Goal: Task Accomplishment & Management: Manage account settings

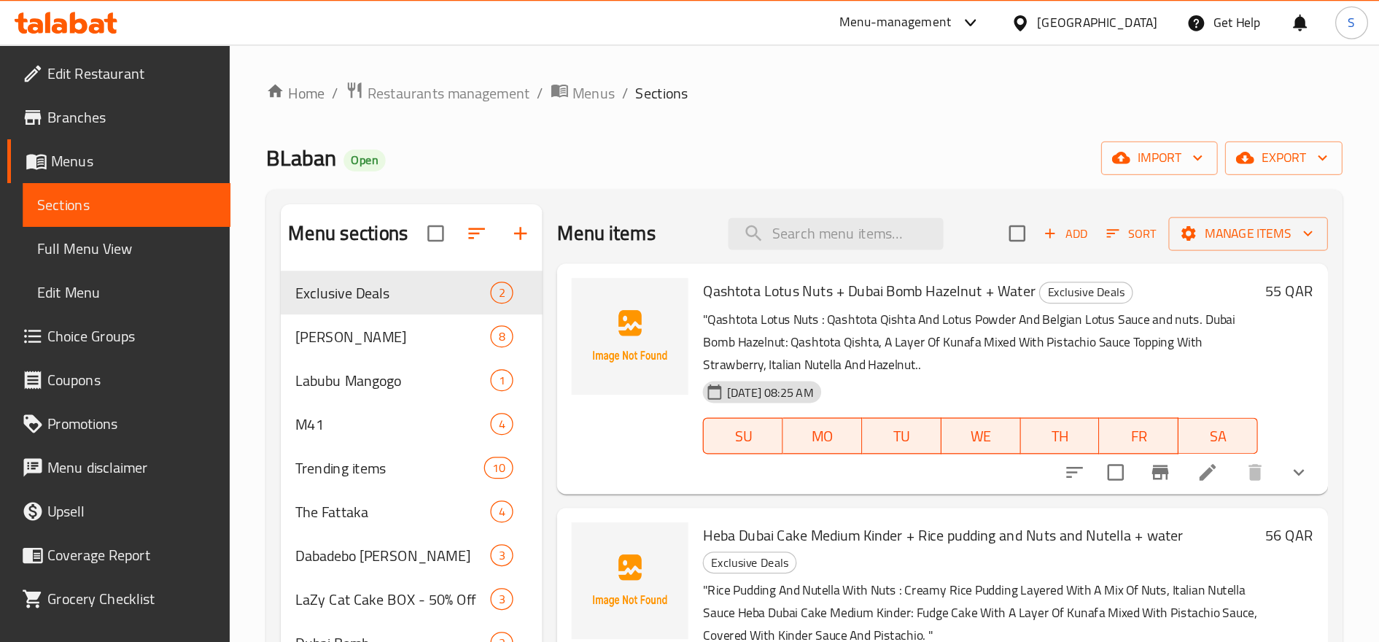
scroll to position [36, 0]
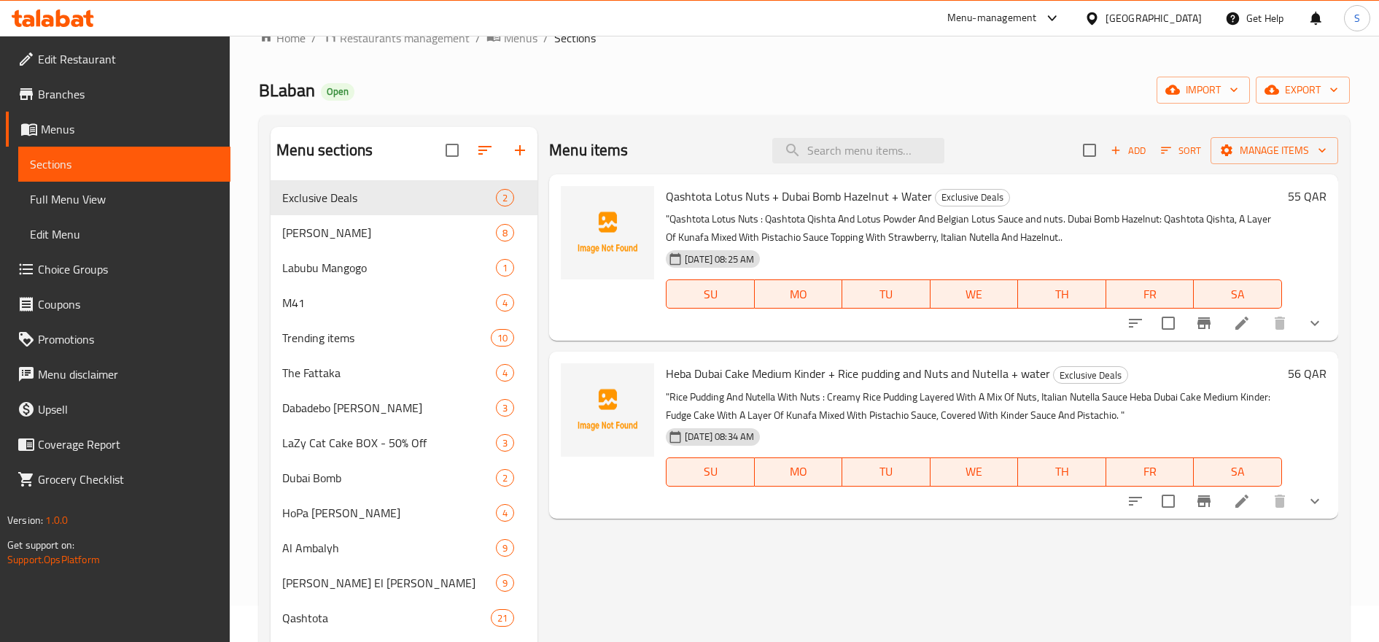
drag, startPoint x: 952, startPoint y: 560, endPoint x: 1175, endPoint y: 59, distance: 548.5
click at [1103, 322] on icon at bounding box center [1242, 323] width 18 height 18
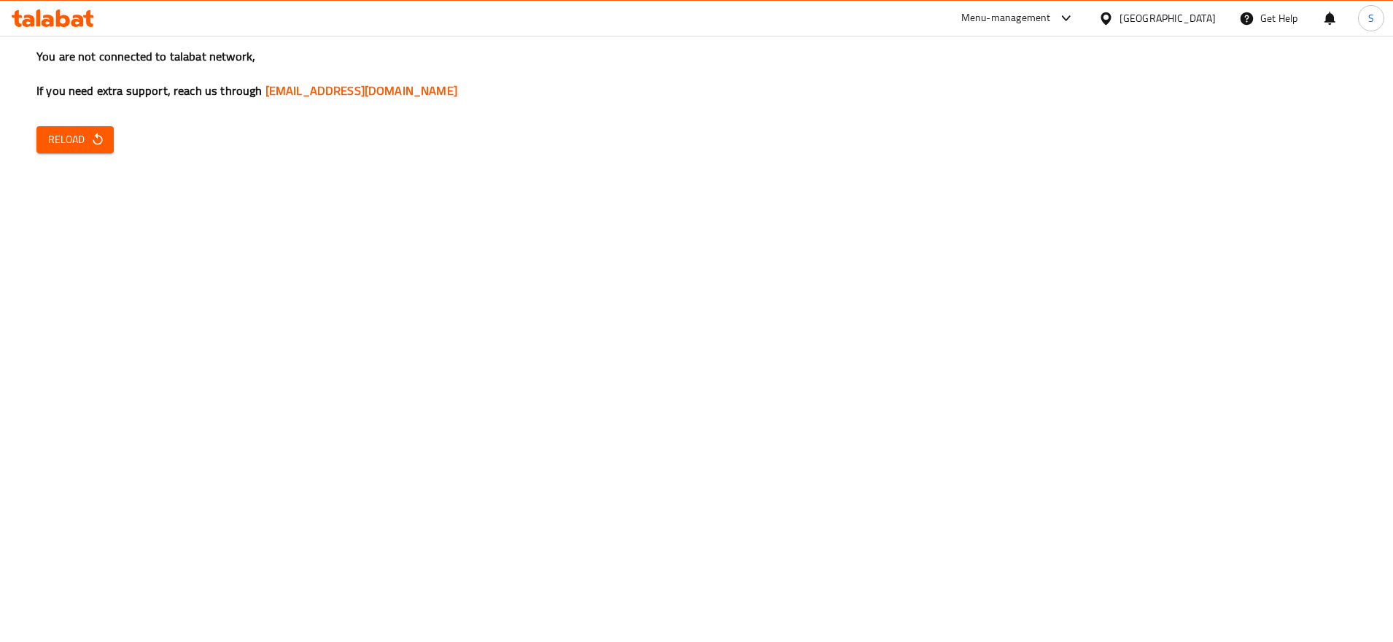
drag, startPoint x: 1233, startPoint y: 306, endPoint x: 788, endPoint y: 198, distance: 457.8
click at [1232, 306] on div "You are not connected to talabat network, If you need extra support, reach us t…" at bounding box center [696, 321] width 1393 height 642
click at [79, 129] on button "Reload" at bounding box center [74, 139] width 77 height 27
click at [88, 147] on span "Reload" at bounding box center [75, 140] width 54 height 18
click at [1260, 51] on h3 "You are not connected to talabat network, If you need extra support, reach us t…" at bounding box center [696, 73] width 1320 height 51
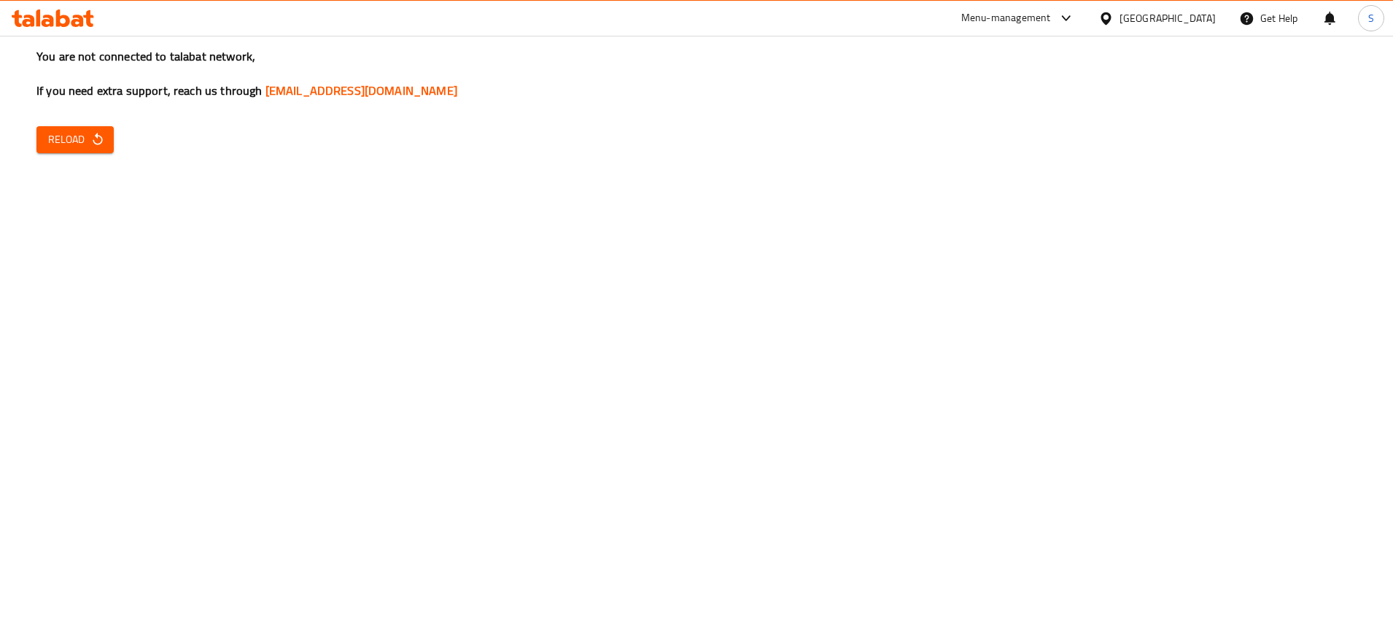
click at [51, 142] on span "Reload" at bounding box center [75, 140] width 54 height 18
click at [86, 150] on button "Reload" at bounding box center [74, 139] width 77 height 27
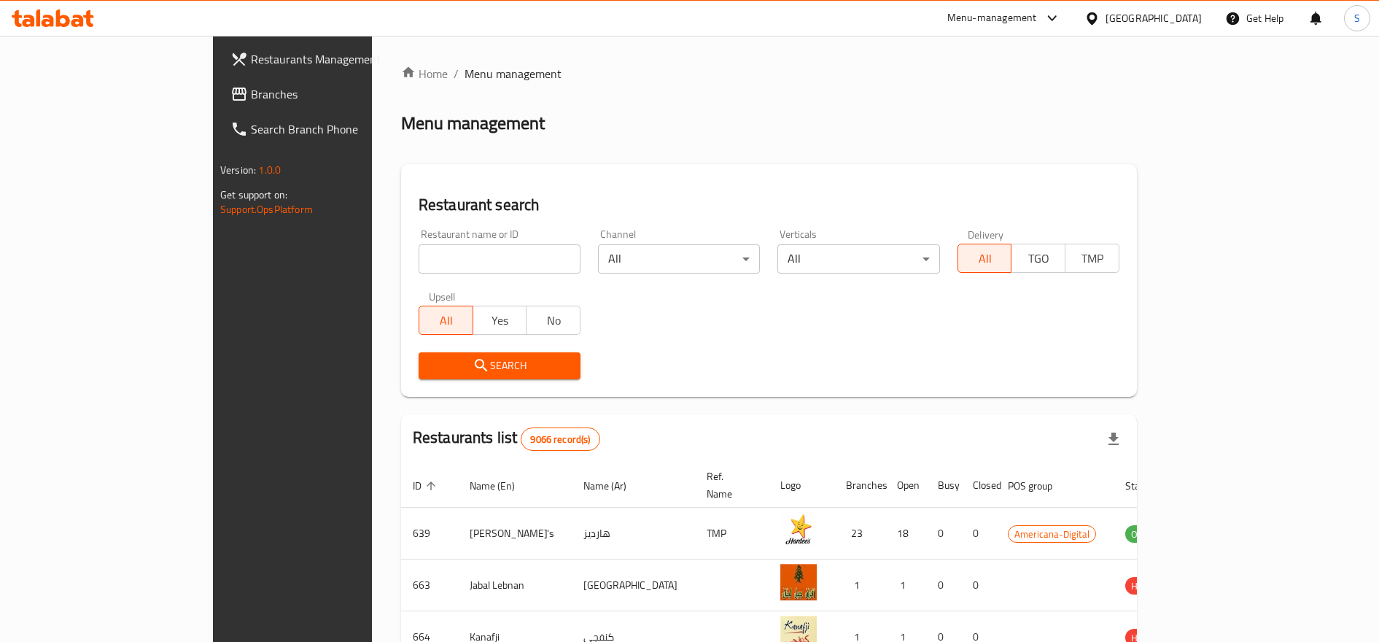
click at [419, 255] on input "search" at bounding box center [500, 258] width 162 height 29
type input "blaban"
click button "Search" at bounding box center [500, 365] width 162 height 27
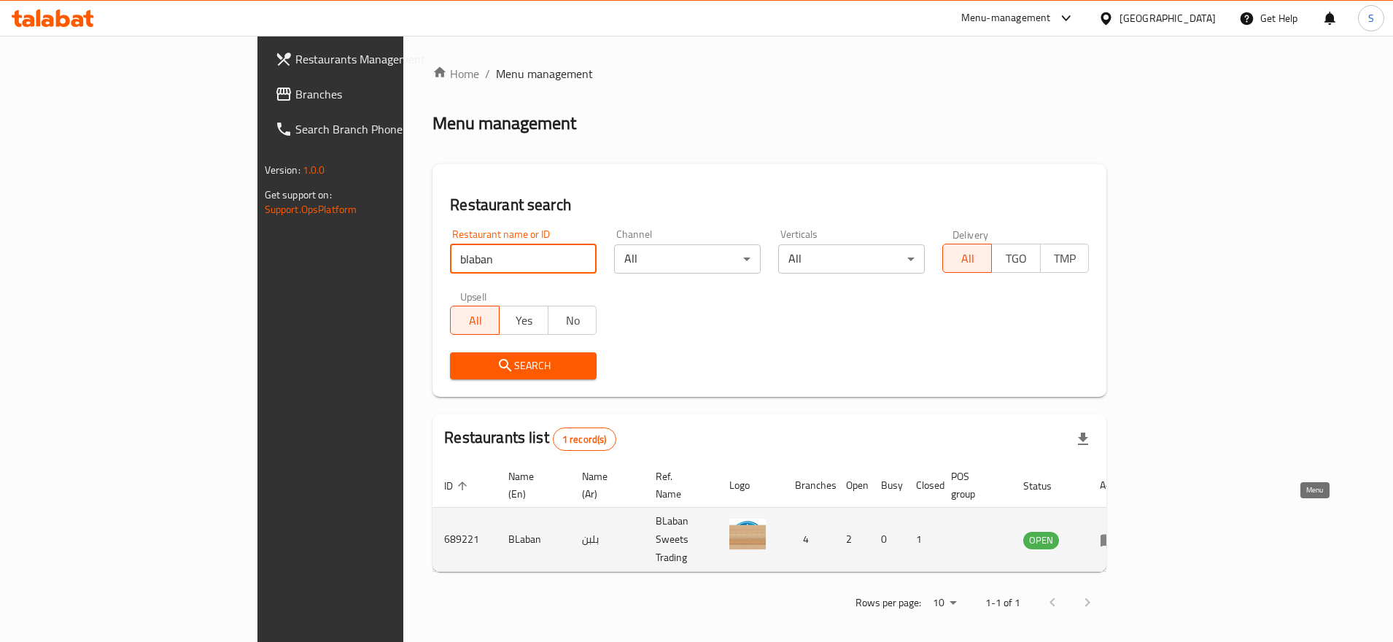
click at [1117, 531] on icon "enhanced table" at bounding box center [1109, 540] width 18 height 18
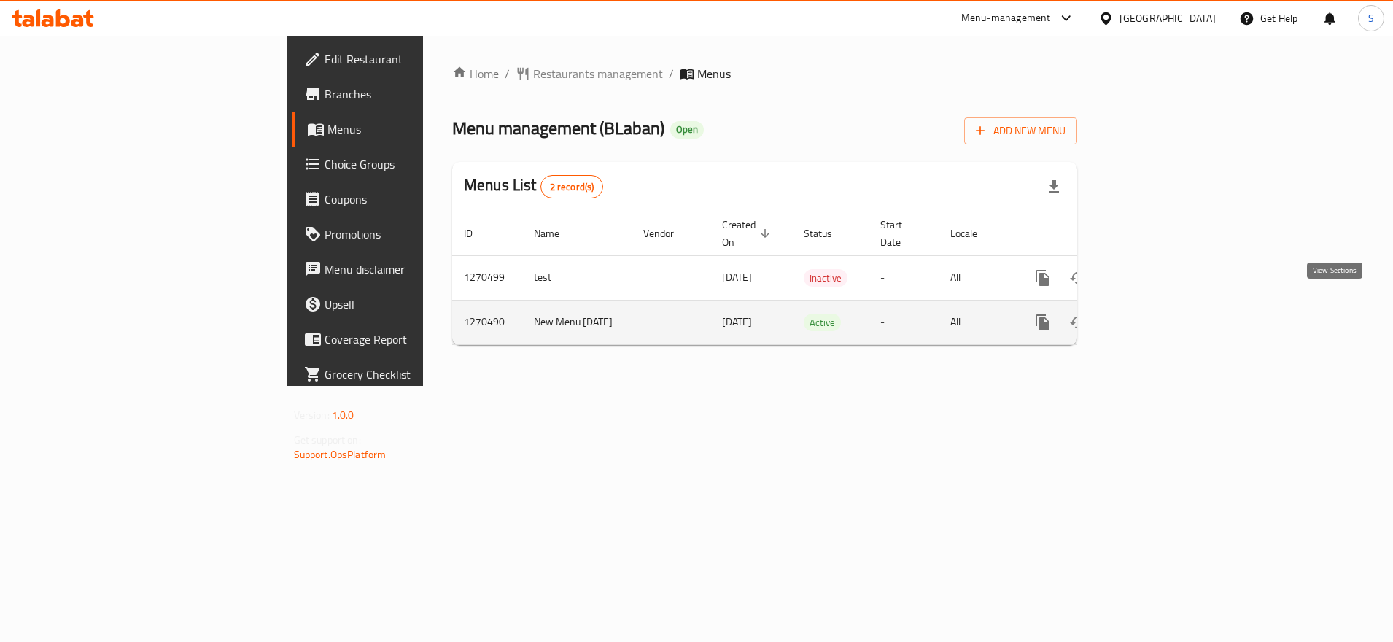
click at [1157, 314] on icon "enhanced table" at bounding box center [1148, 323] width 18 height 18
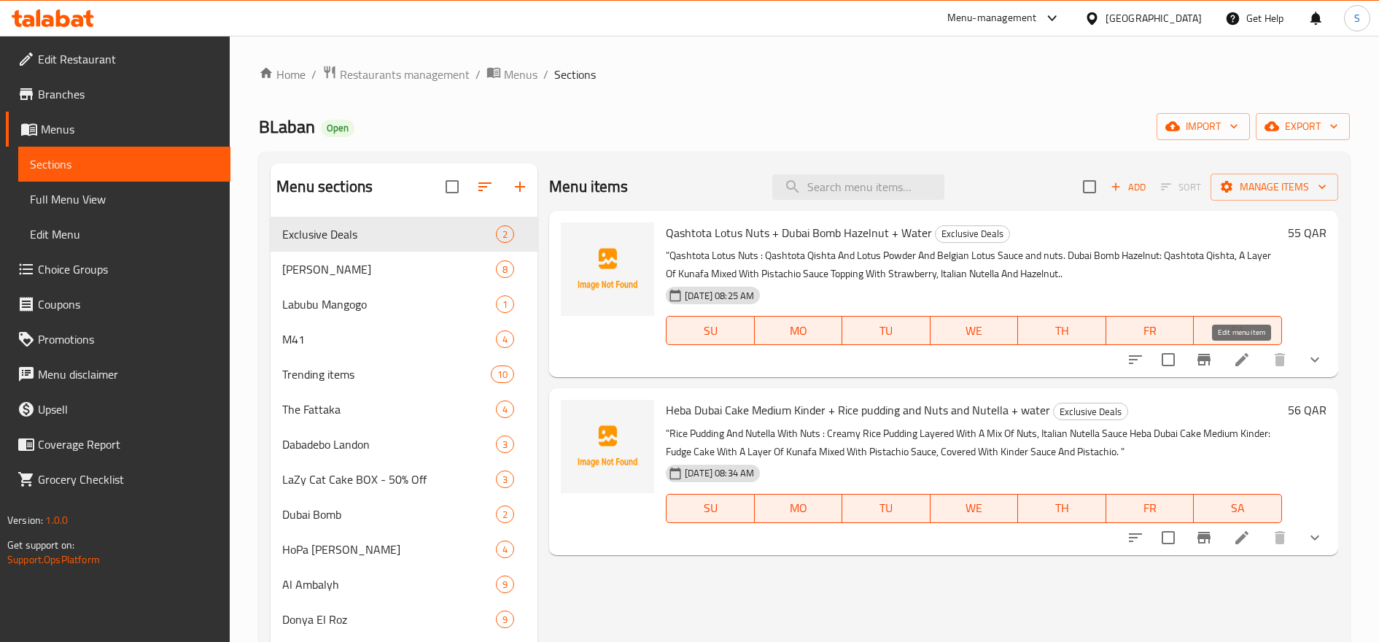
click at [1242, 365] on icon at bounding box center [1242, 360] width 18 height 18
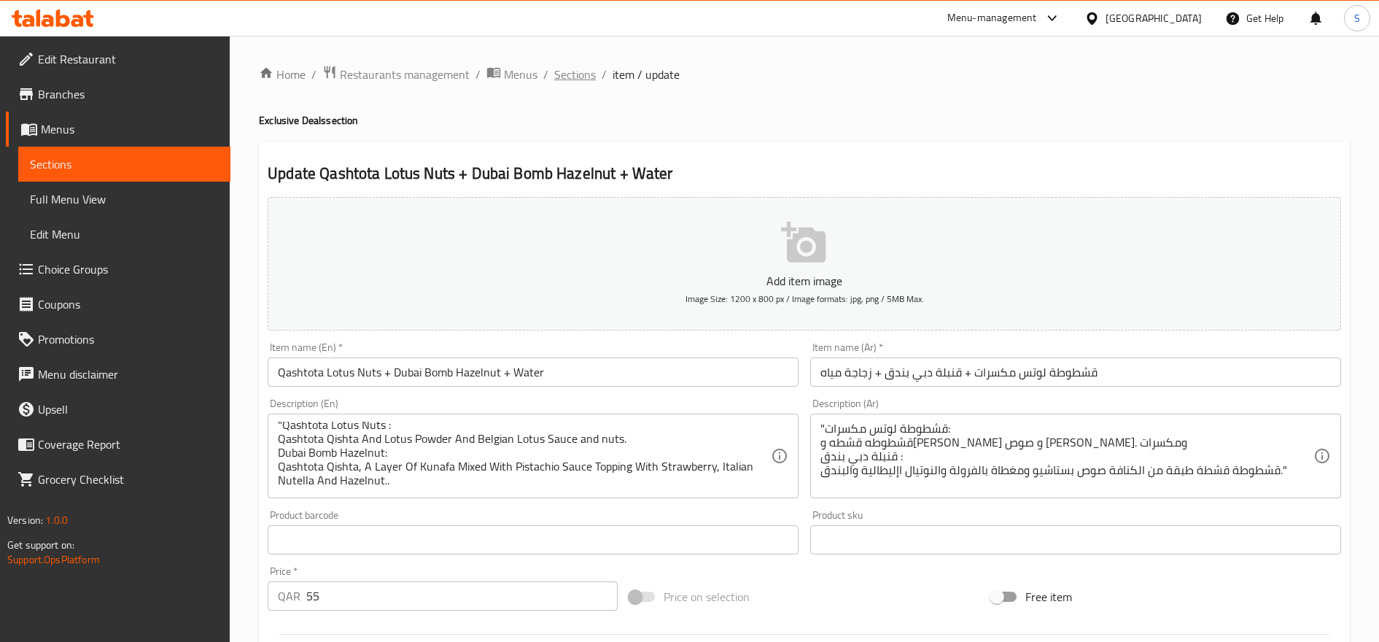
click at [570, 74] on span "Sections" at bounding box center [575, 75] width 42 height 18
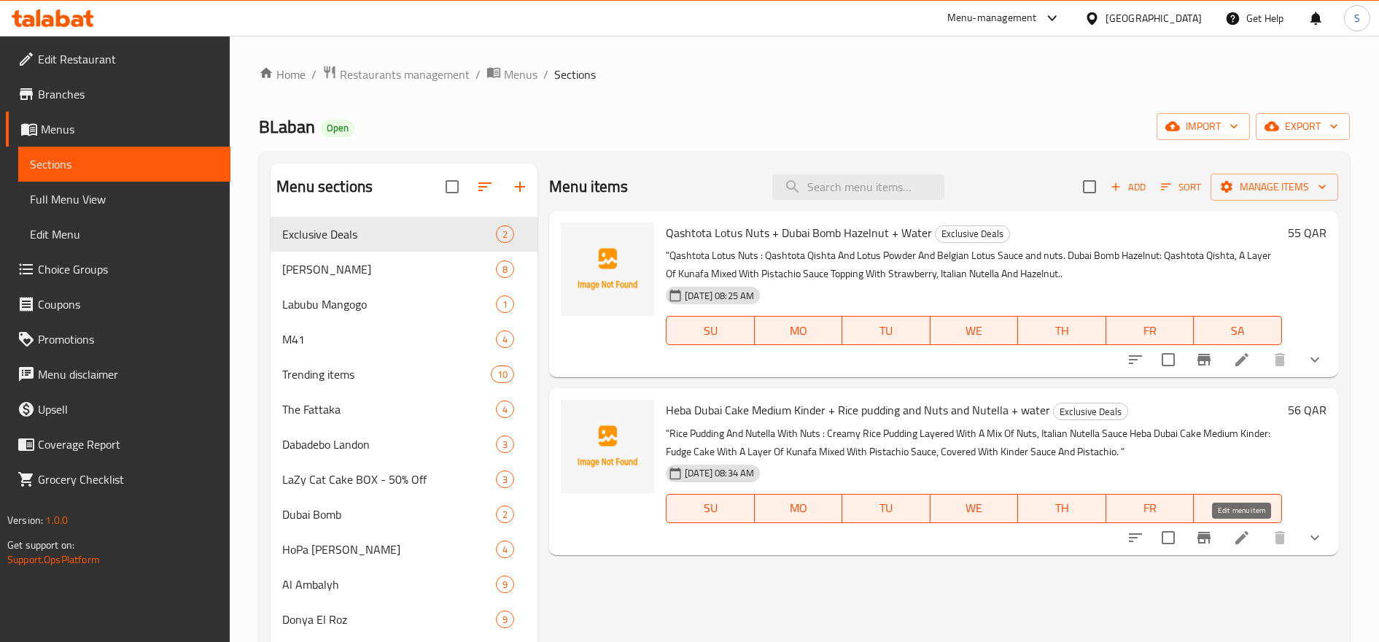
click at [1239, 532] on icon at bounding box center [1242, 538] width 18 height 18
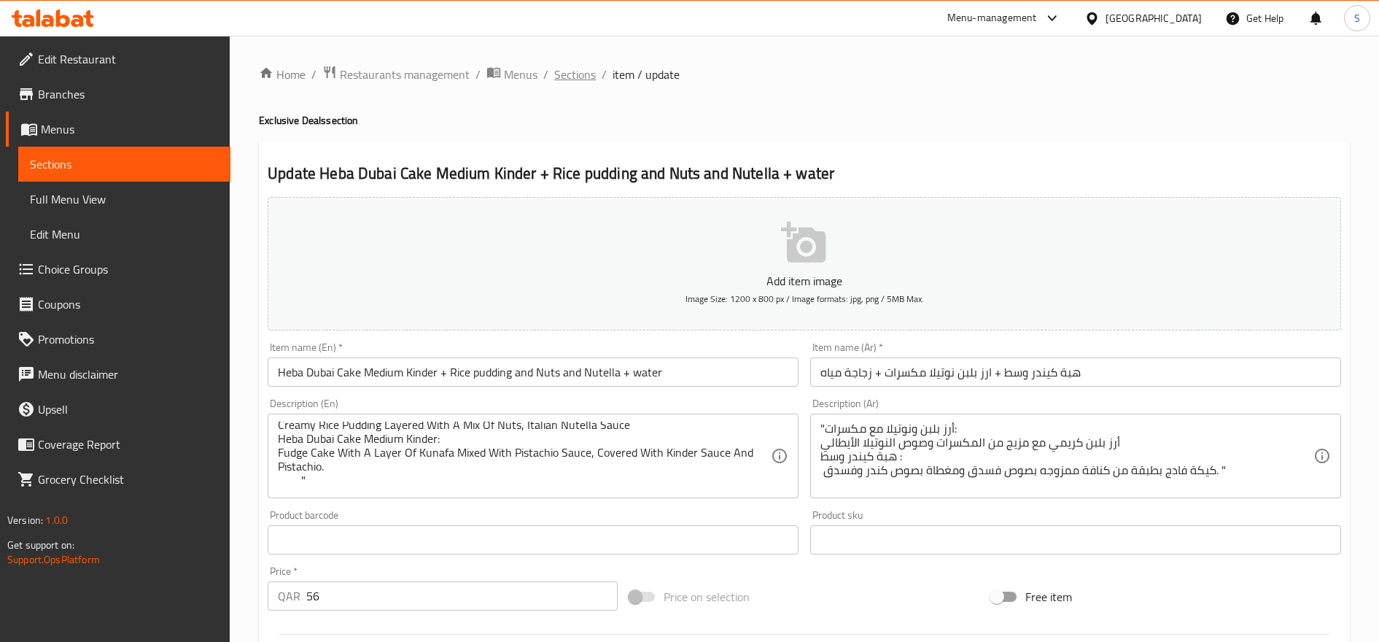
click at [579, 73] on span "Sections" at bounding box center [575, 75] width 42 height 18
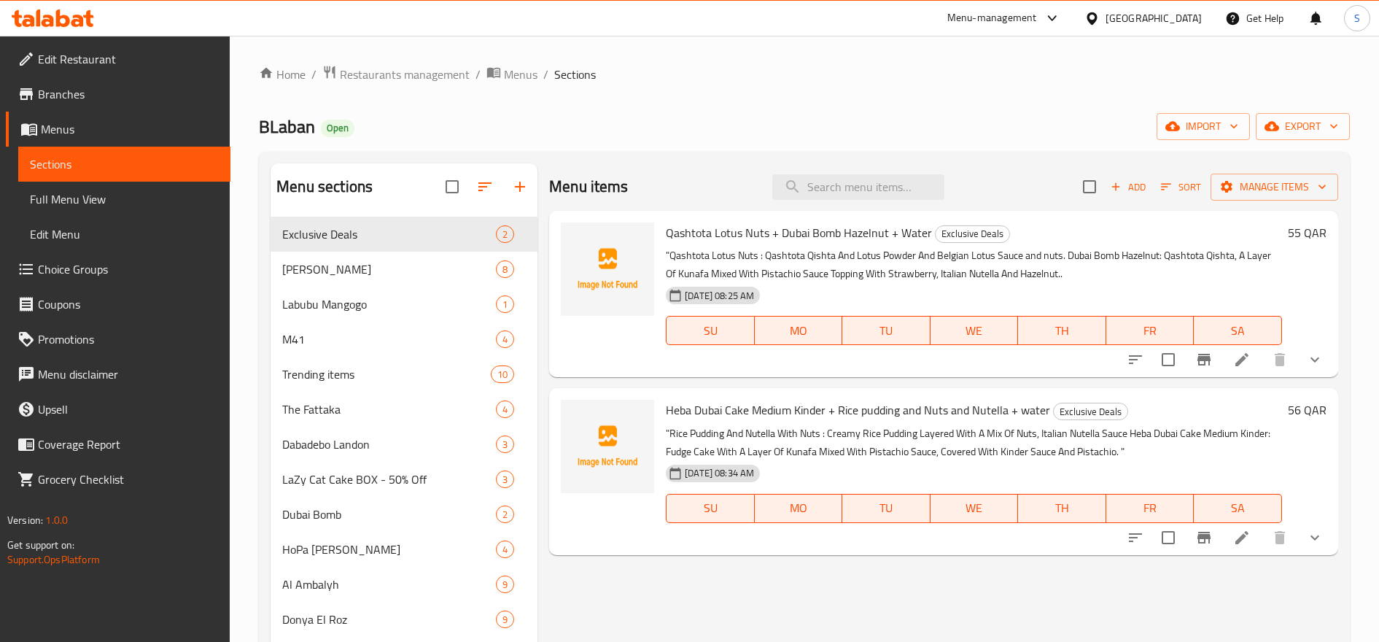
drag, startPoint x: 694, startPoint y: 551, endPoint x: 826, endPoint y: 329, distance: 257.7
click at [694, 551] on div "Heba Dubai Cake Medium Kinder + Rice pudding and Nuts and Nutella + water Exclu…" at bounding box center [943, 471] width 789 height 166
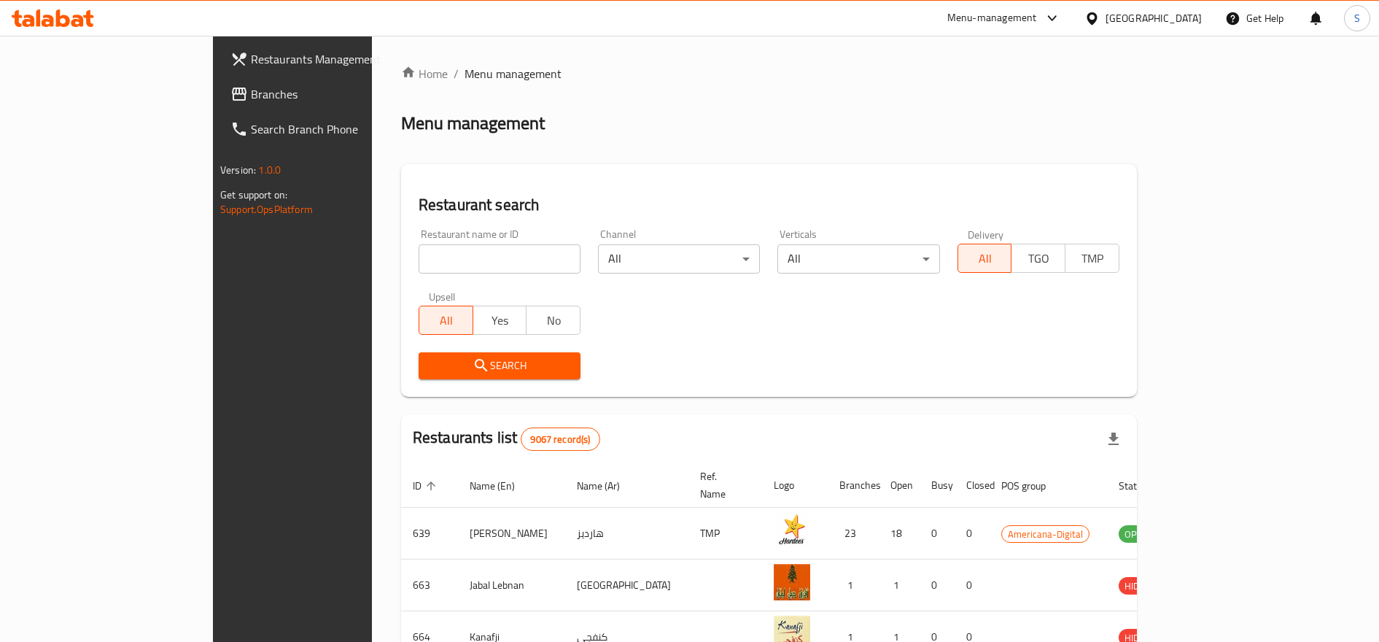
click at [419, 265] on input "search" at bounding box center [500, 258] width 162 height 29
click button "Search" at bounding box center [500, 365] width 162 height 27
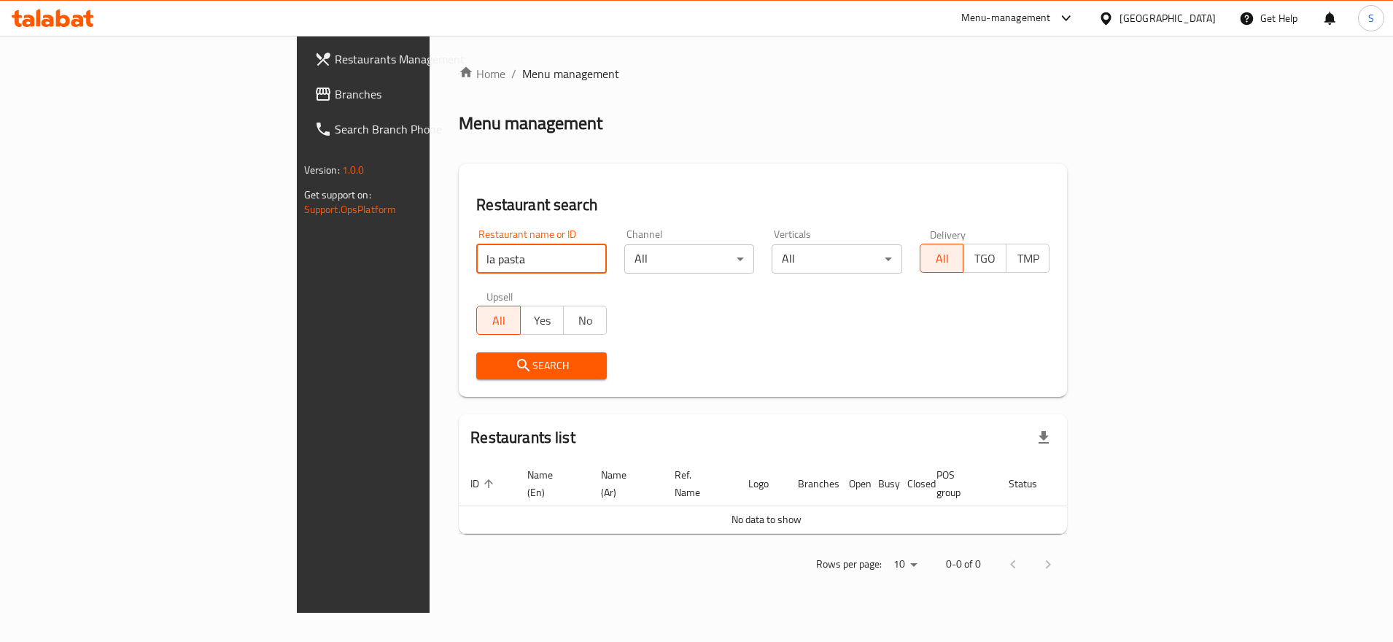
type input "la pasta"
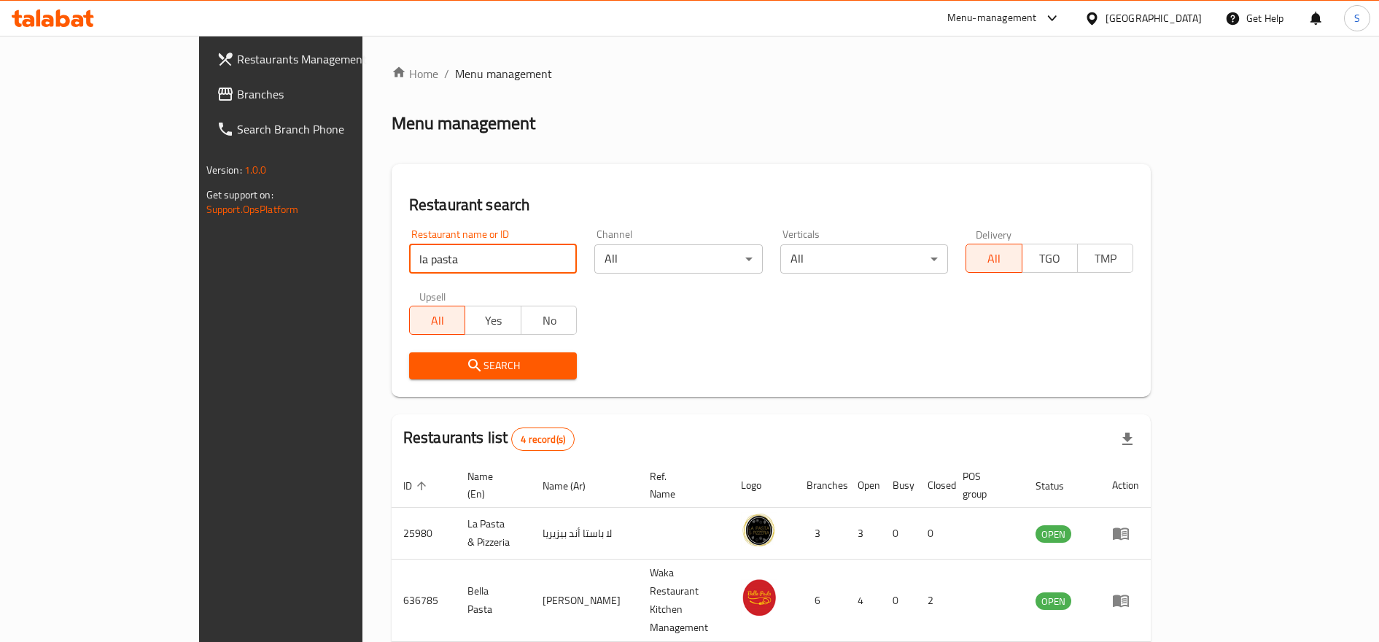
scroll to position [91, 0]
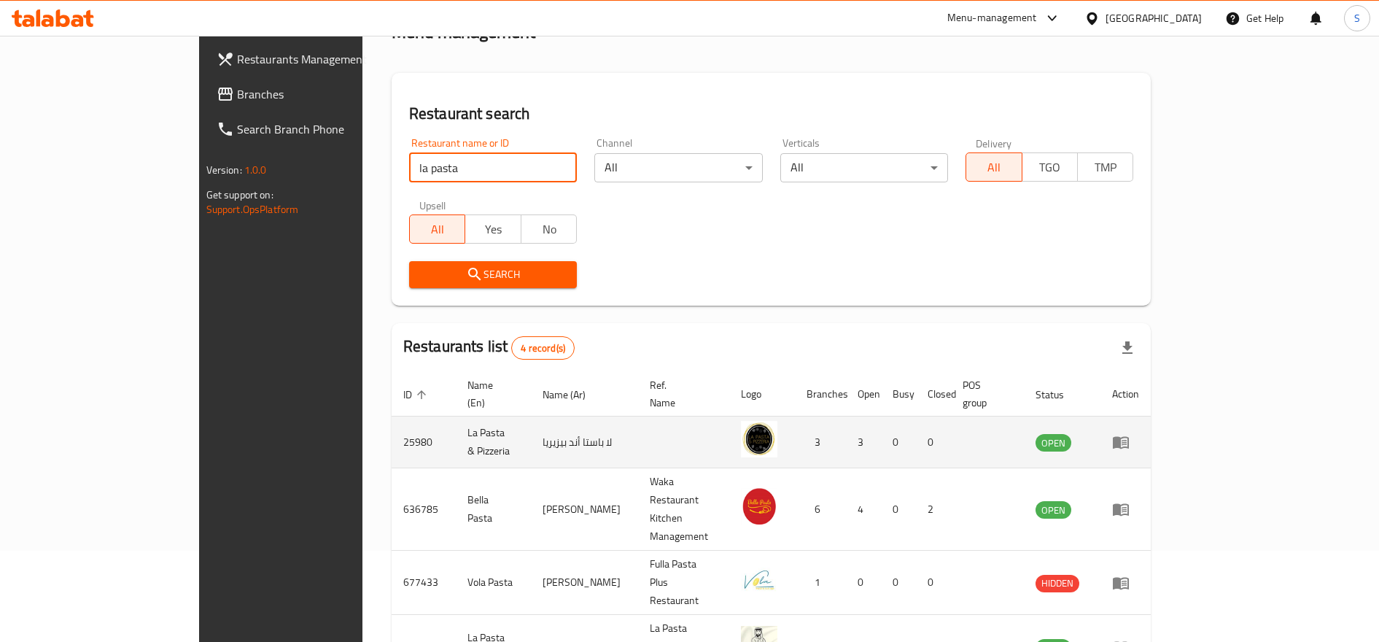
click at [1130, 433] on icon "enhanced table" at bounding box center [1121, 442] width 18 height 18
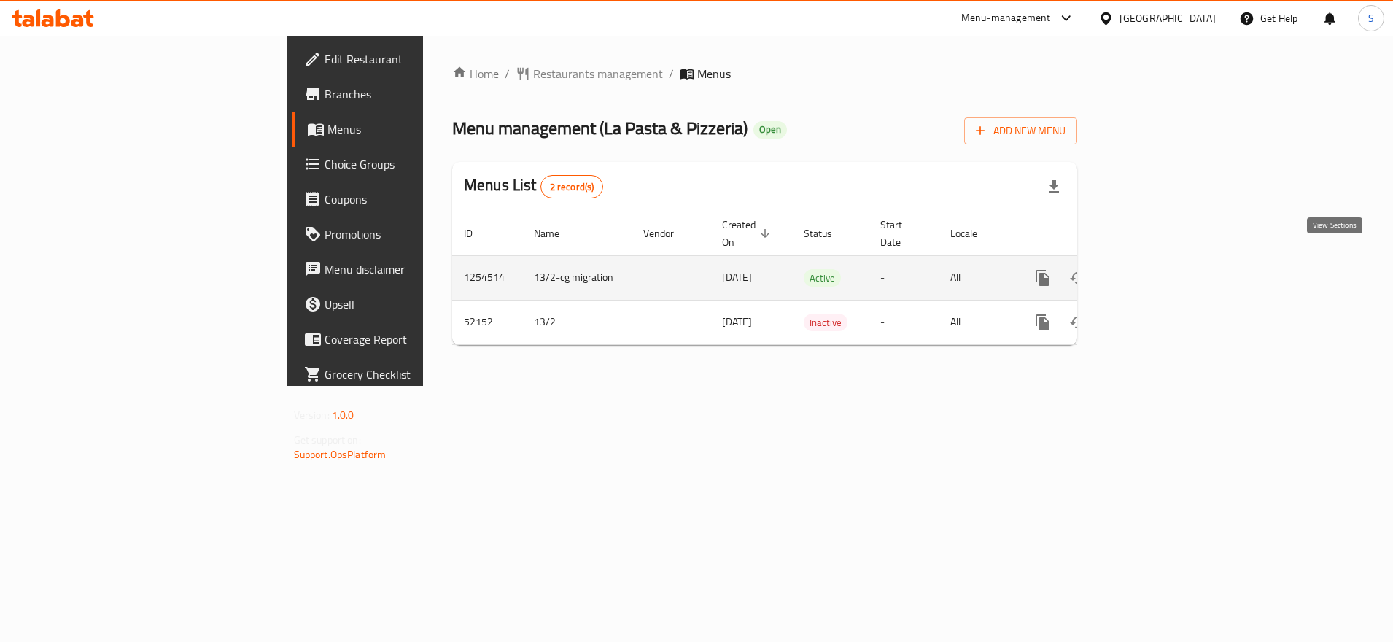
click at [1165, 270] on link "enhanced table" at bounding box center [1147, 277] width 35 height 35
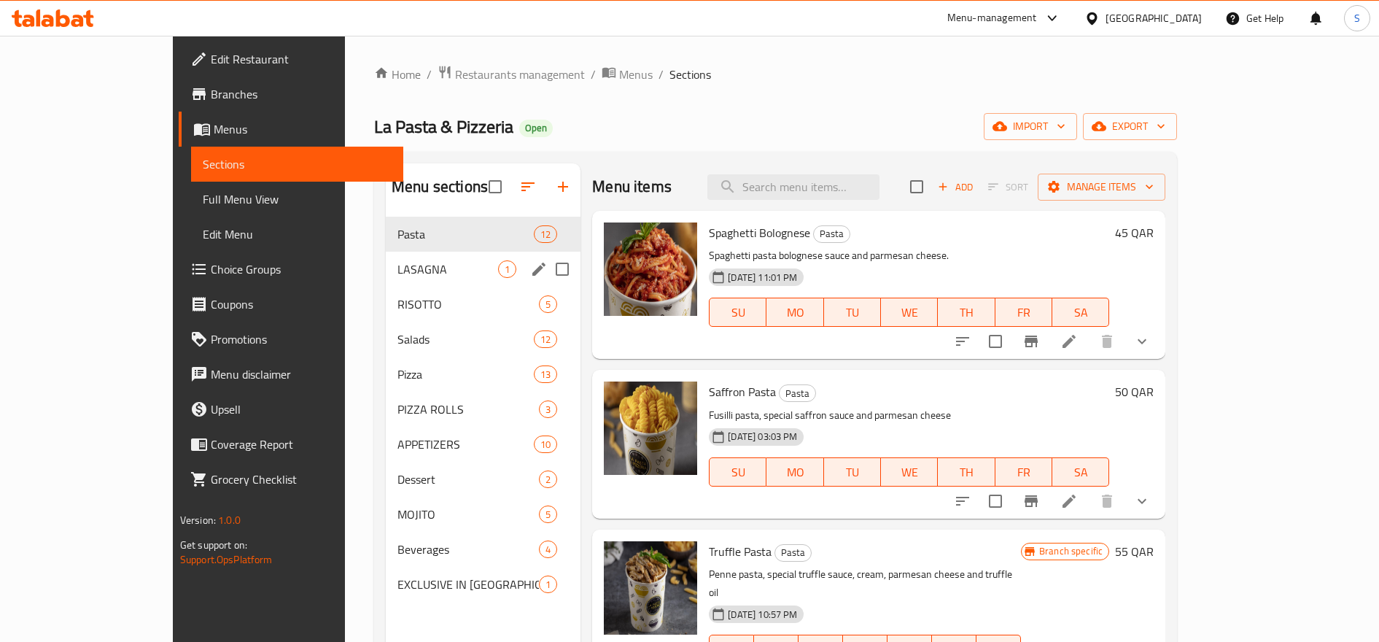
click at [408, 253] on div "LASAGNA 1" at bounding box center [483, 269] width 195 height 35
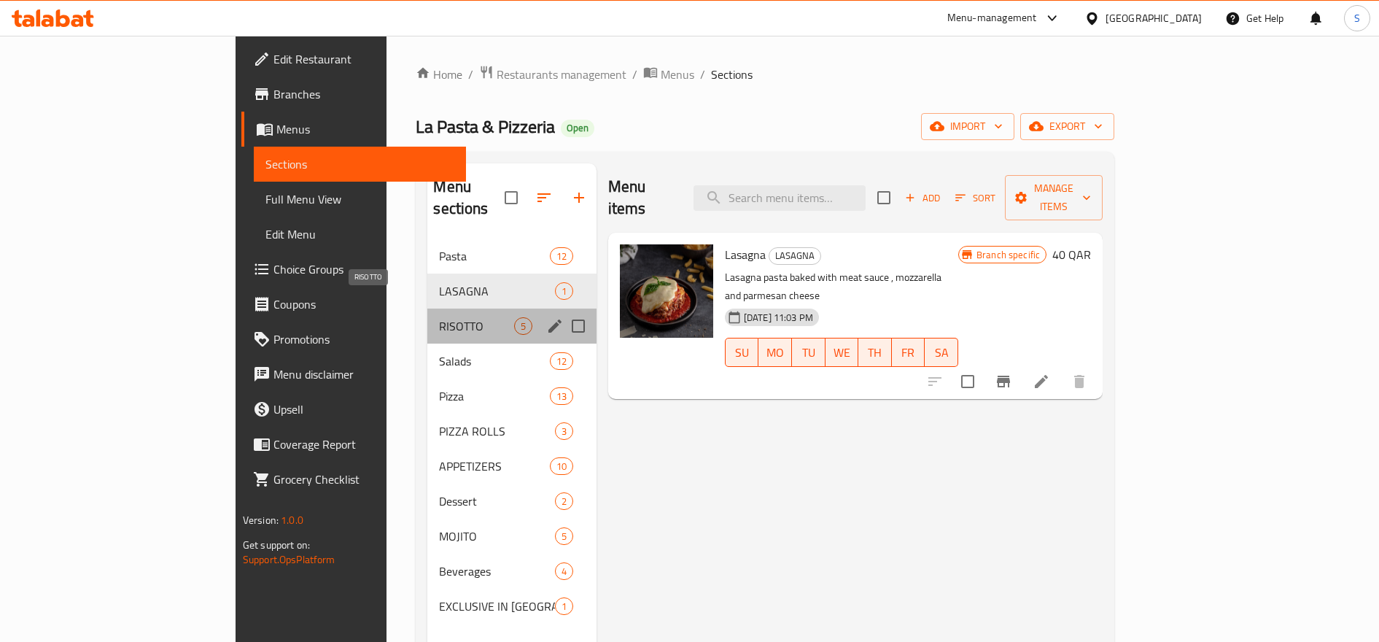
click at [439, 317] on span "RISOTTO" at bounding box center [476, 326] width 74 height 18
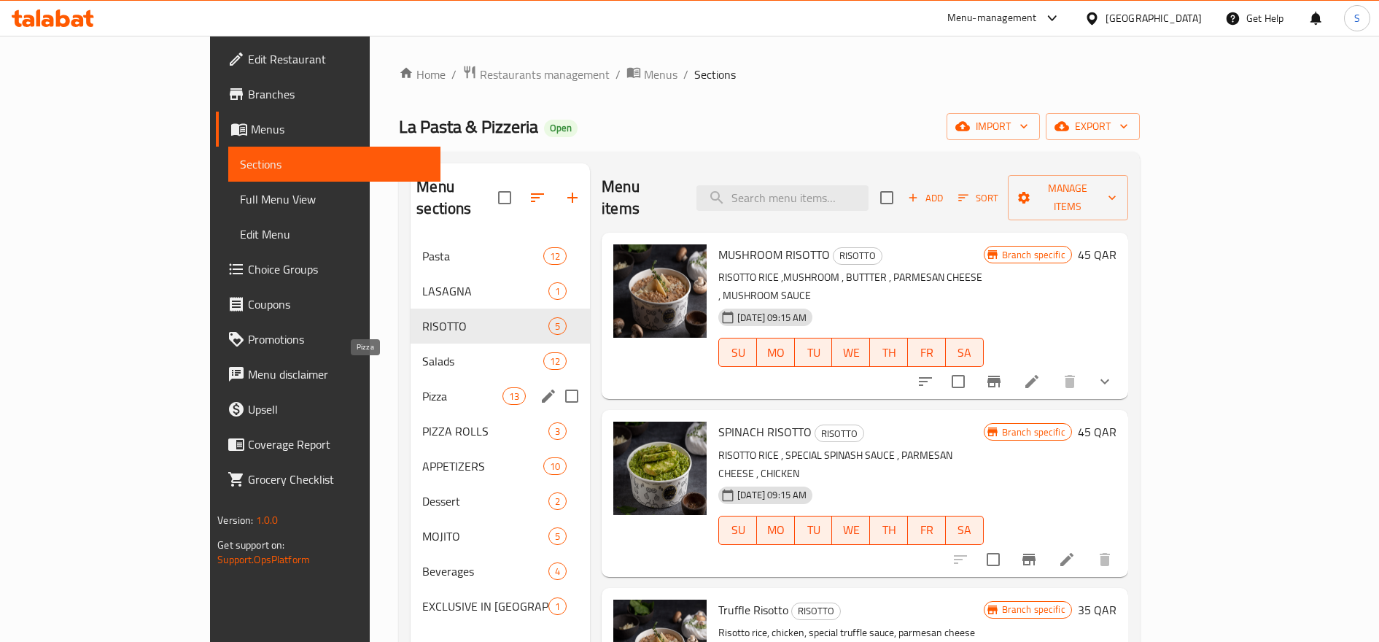
click at [422, 387] on span "Pizza" at bounding box center [462, 396] width 80 height 18
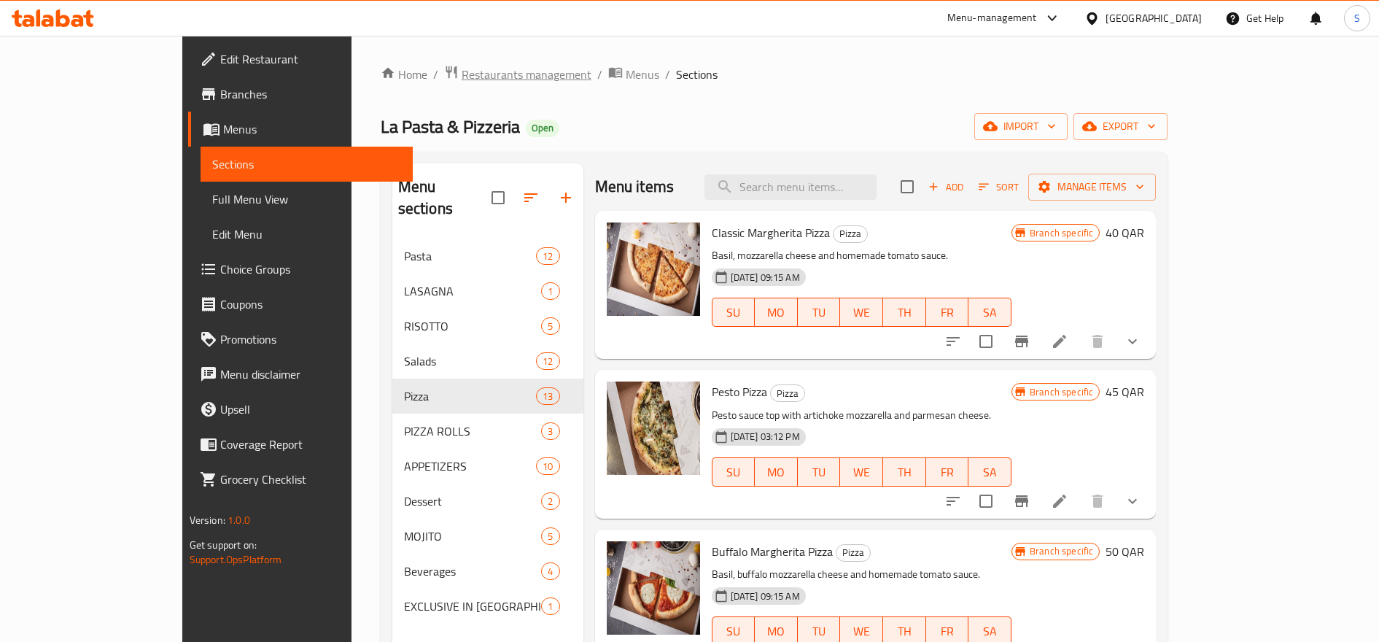
click at [462, 72] on span "Restaurants management" at bounding box center [527, 75] width 130 height 18
